Goal: Task Accomplishment & Management: Manage account settings

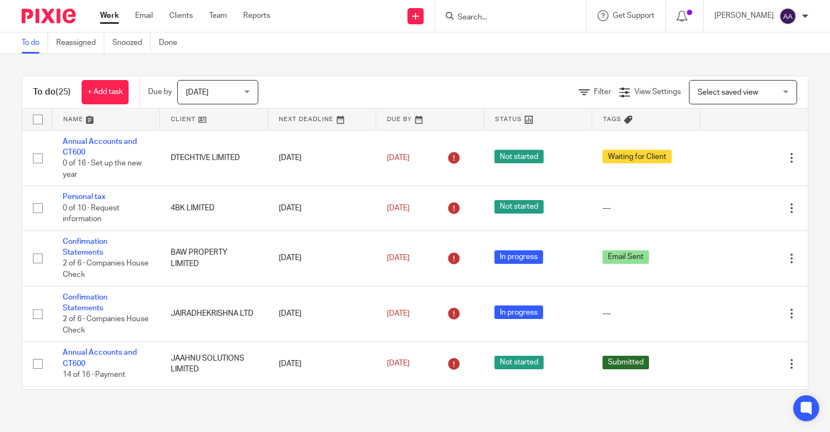
click at [497, 19] on input "Search" at bounding box center [505, 18] width 97 height 10
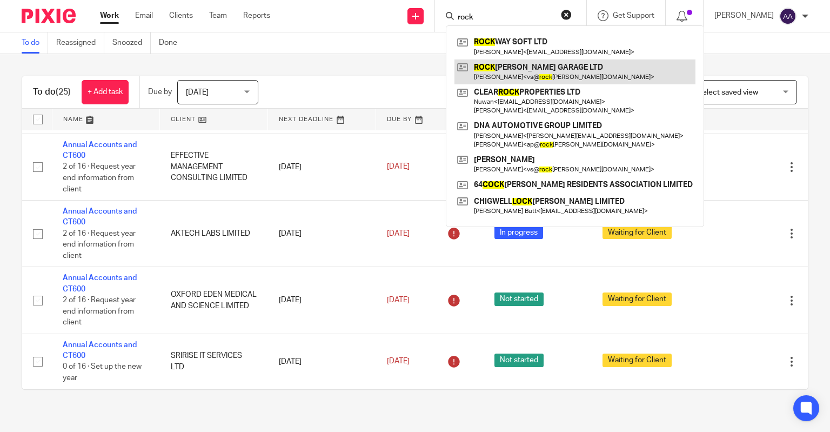
type input "rock"
click at [534, 72] on link at bounding box center [575, 71] width 241 height 25
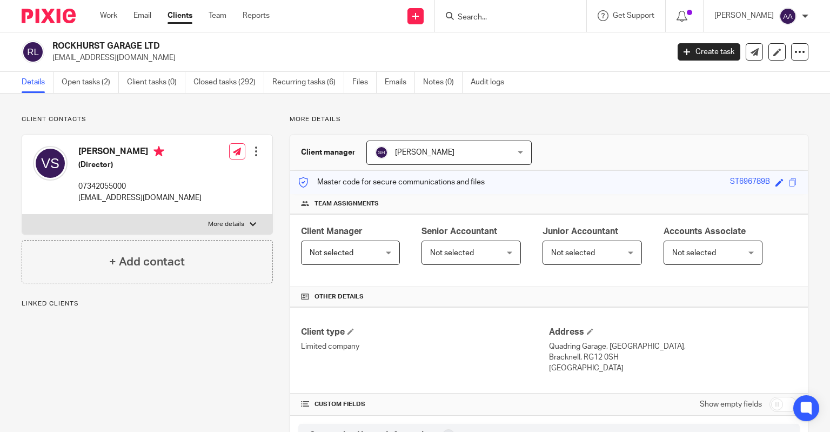
click at [468, 246] on span "Not selected" at bounding box center [466, 252] width 72 height 23
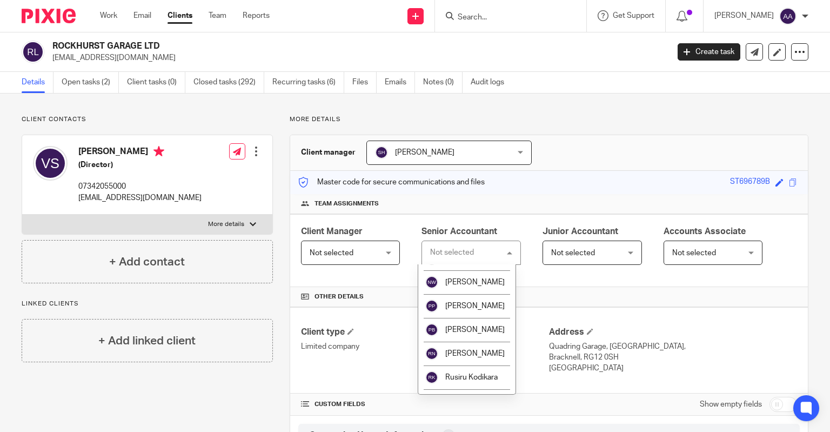
scroll to position [510, 0]
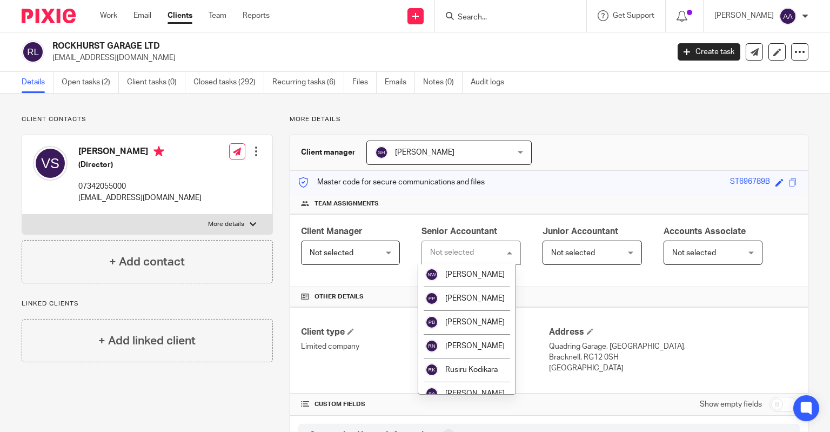
click at [451, 207] on span "[PERSON_NAME]" at bounding box center [474, 203] width 59 height 8
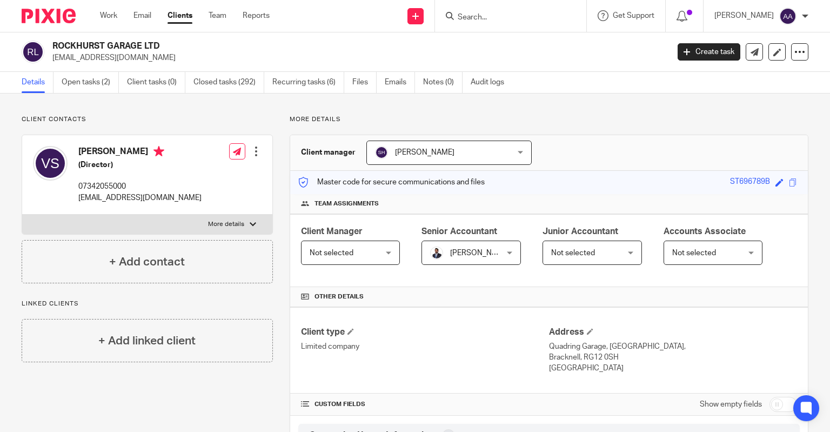
click at [558, 137] on div "Client manager Shahul Hameedh Shahul Hameedh Abdul Mannaan Akeel Mohammed Akna …" at bounding box center [549, 153] width 518 height 36
click at [509, 17] on input "Search" at bounding box center [505, 18] width 97 height 10
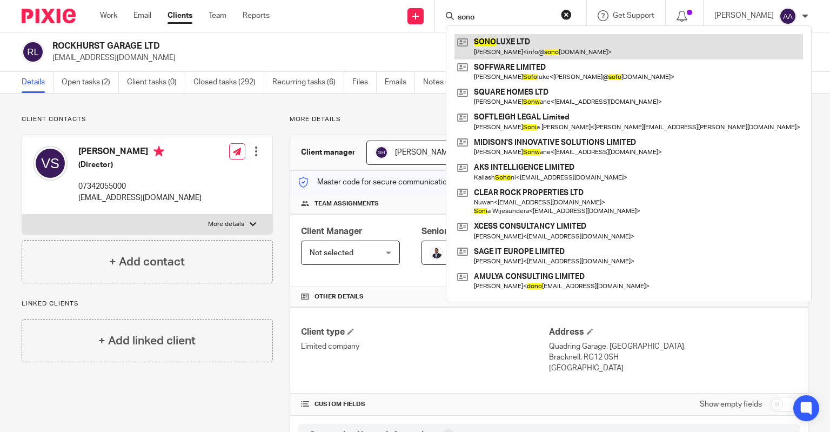
type input "sono"
click at [530, 42] on link at bounding box center [629, 46] width 349 height 25
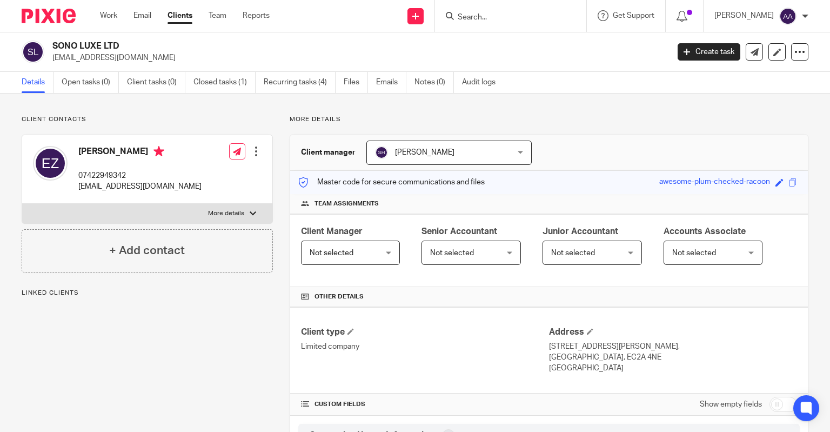
click at [475, 249] on span "Not selected" at bounding box center [466, 252] width 72 height 23
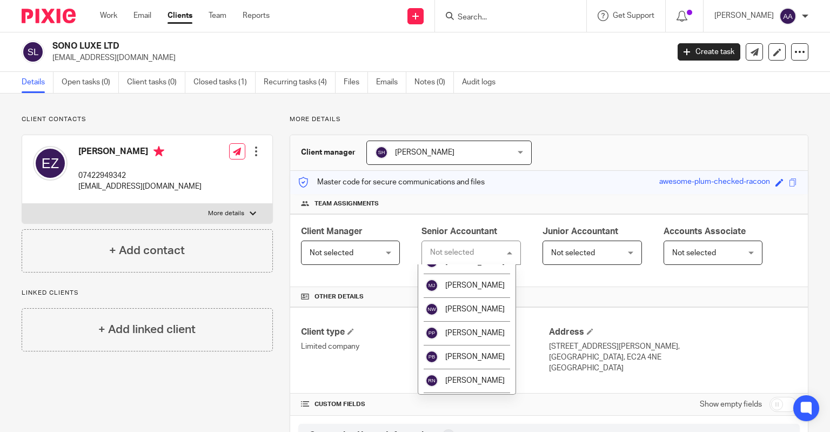
scroll to position [476, 0]
click at [465, 242] on span "[PERSON_NAME]" at bounding box center [474, 238] width 59 height 8
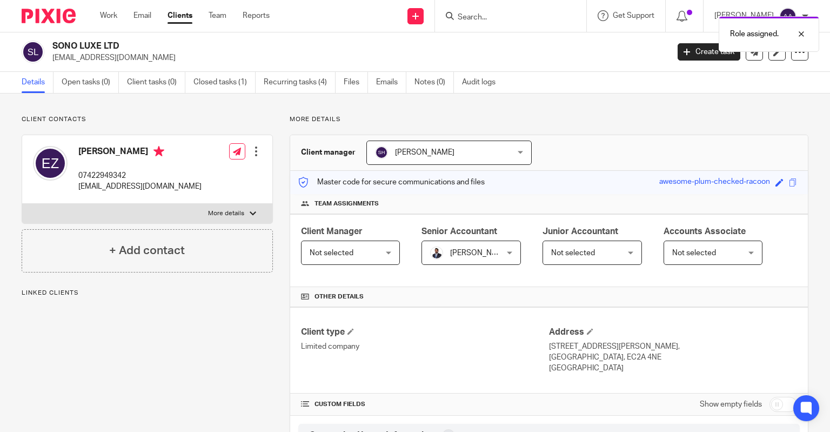
click at [497, 19] on div "Role assigned." at bounding box center [617, 31] width 404 height 41
click at [493, 17] on div "Role assigned." at bounding box center [617, 31] width 404 height 41
click at [482, 19] on div "Role assigned." at bounding box center [617, 31] width 404 height 41
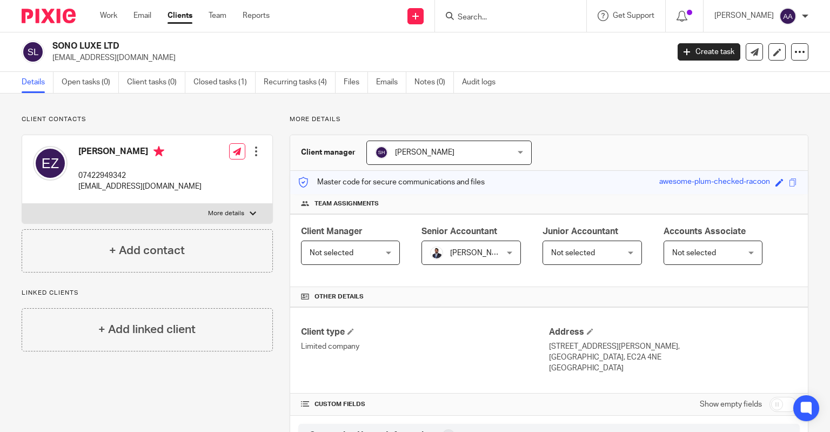
click at [478, 15] on input "Search" at bounding box center [505, 18] width 97 height 10
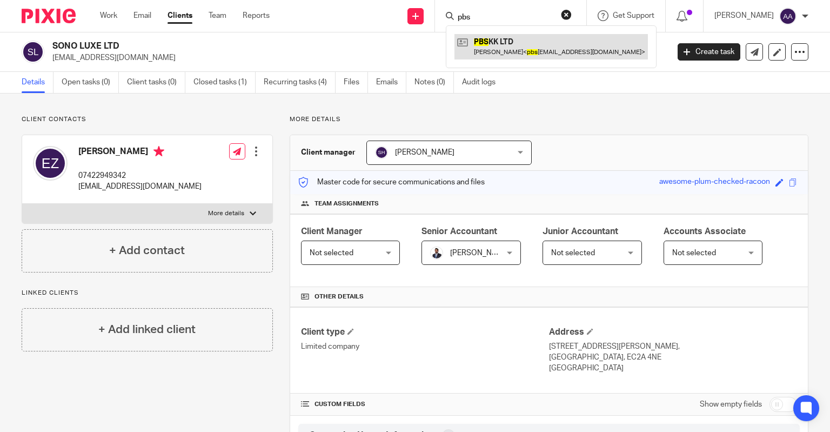
type input "pbs"
click at [516, 41] on link at bounding box center [552, 46] width 194 height 25
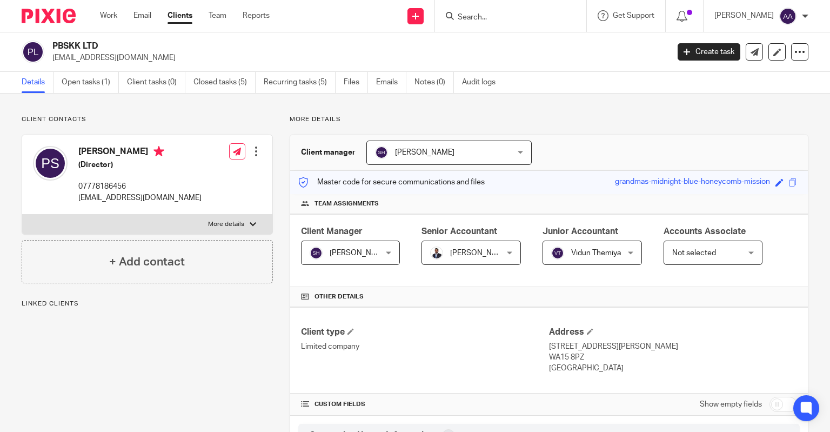
click at [469, 248] on span "[PERSON_NAME]" at bounding box center [466, 252] width 72 height 23
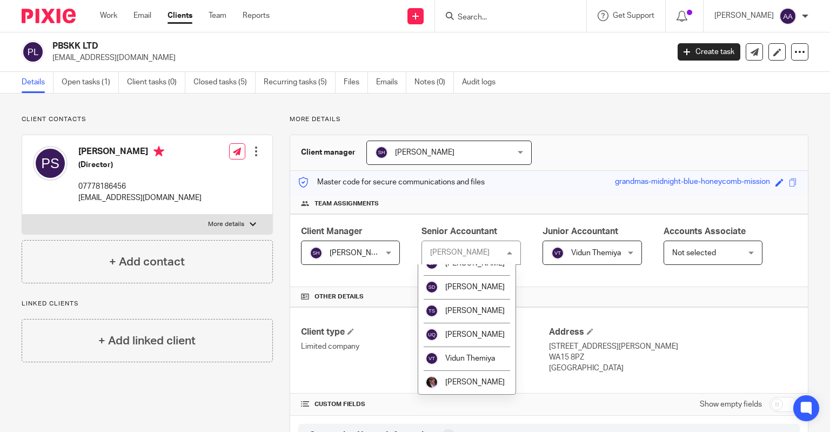
scroll to position [897, 0]
click at [454, 251] on li "[PERSON_NAME]" at bounding box center [466, 240] width 97 height 24
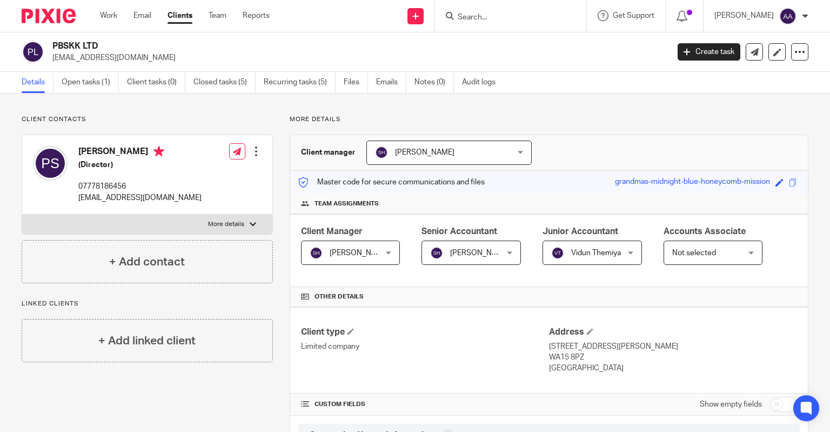
drag, startPoint x: 478, startPoint y: 23, endPoint x: 486, endPoint y: 17, distance: 10.1
click at [486, 17] on div at bounding box center [510, 16] width 151 height 32
click at [486, 17] on input "Search" at bounding box center [505, 18] width 97 height 10
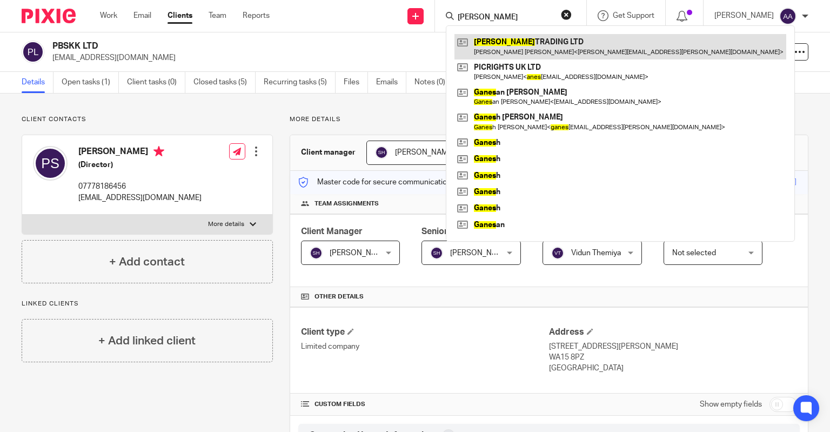
type input "agnes"
click at [501, 58] on link at bounding box center [621, 46] width 332 height 25
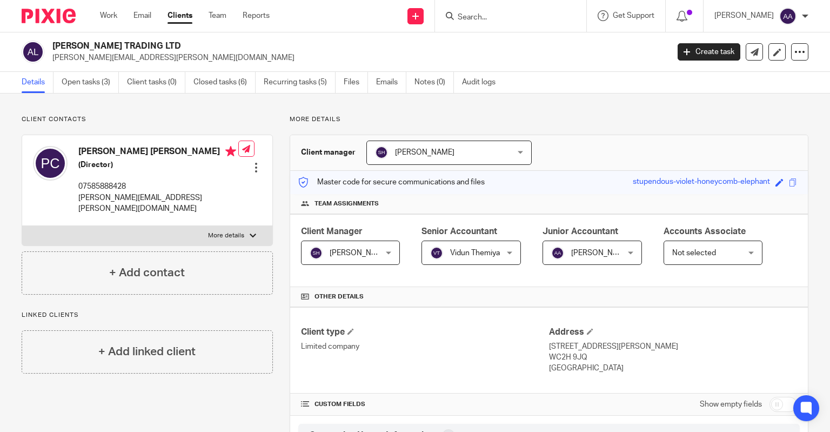
click at [489, 259] on span "Vidun Themiya" at bounding box center [466, 252] width 72 height 23
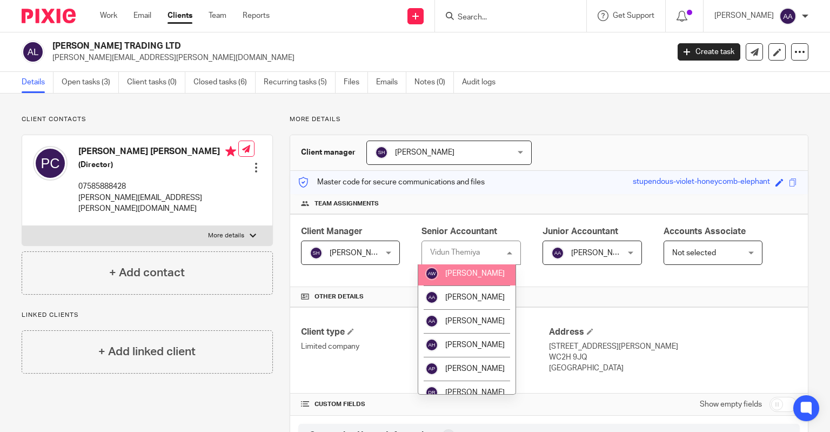
scroll to position [74, 0]
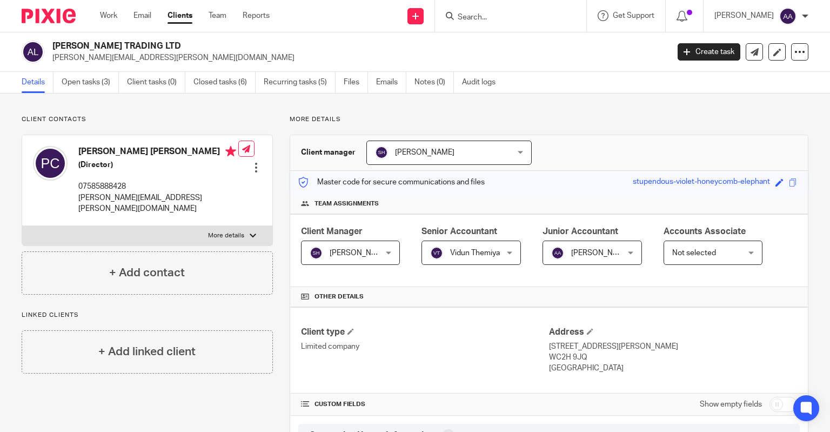
click at [489, 17] on input "Search" at bounding box center [505, 18] width 97 height 10
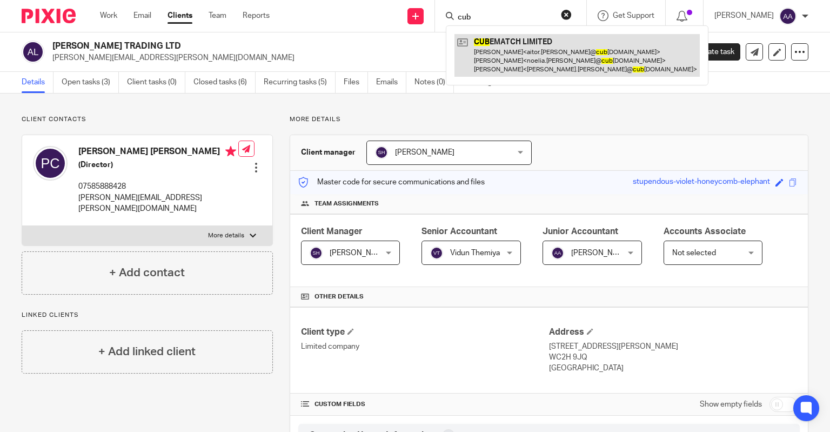
type input "cub"
click at [528, 54] on link at bounding box center [577, 55] width 245 height 43
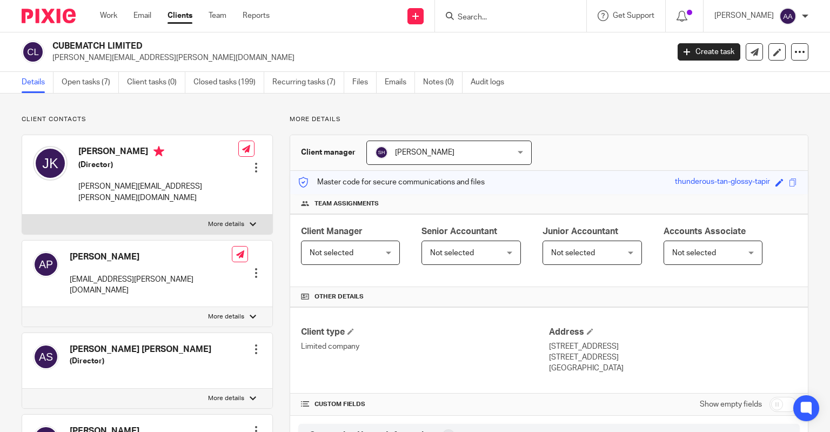
click at [504, 26] on div at bounding box center [510, 16] width 151 height 32
click at [501, 13] on input "Search" at bounding box center [505, 18] width 97 height 10
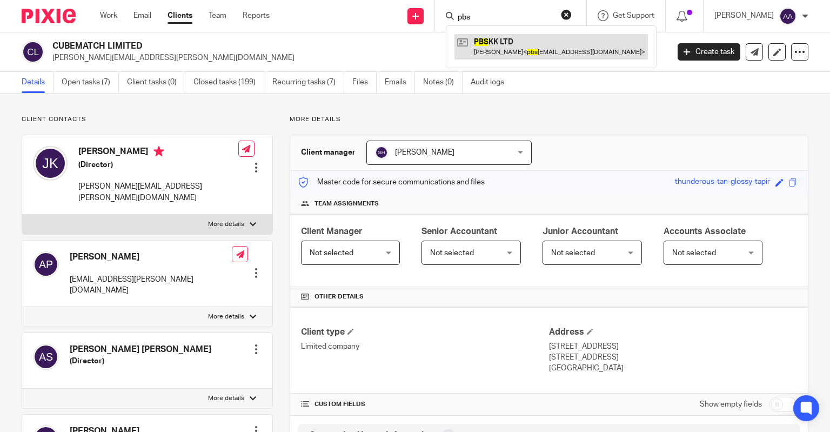
type input "pbs"
click at [513, 40] on link at bounding box center [552, 46] width 194 height 25
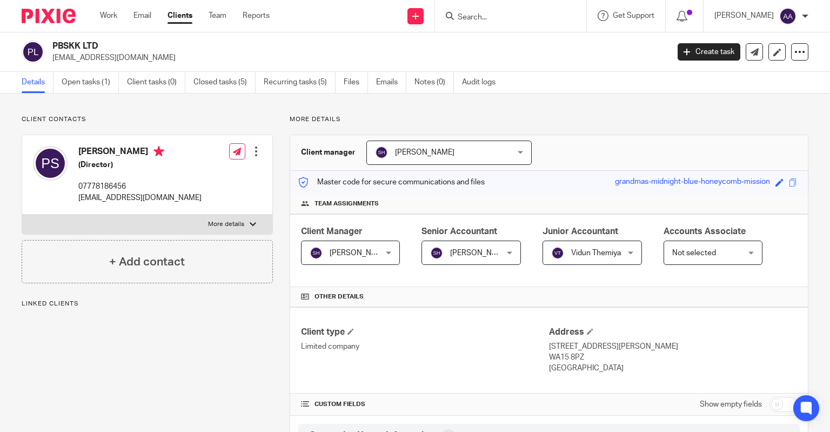
click at [480, 244] on span "[PERSON_NAME]" at bounding box center [466, 252] width 72 height 23
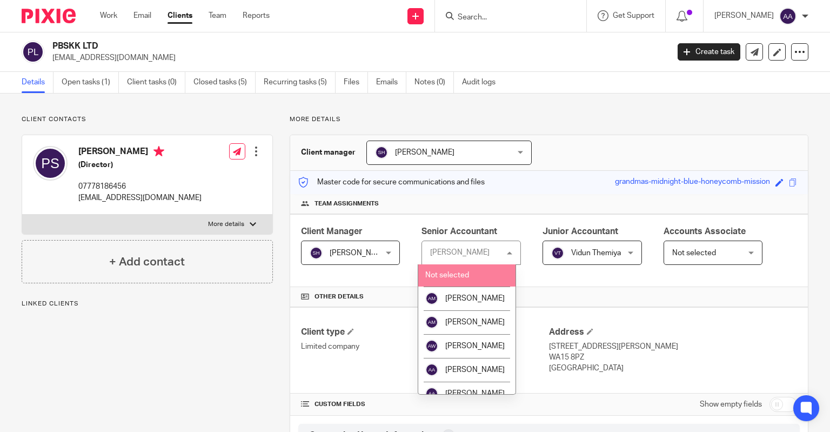
click at [471, 269] on li "Not selected" at bounding box center [466, 275] width 97 height 22
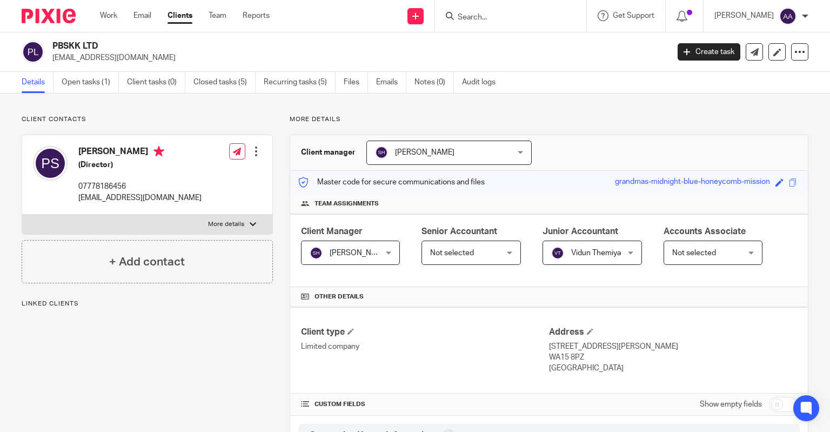
click at [591, 93] on div "Details Open tasks (1) Client tasks (0) Closed tasks (5) Recurring tasks (5) Fi…" at bounding box center [415, 83] width 830 height 22
